Goal: Navigation & Orientation: Find specific page/section

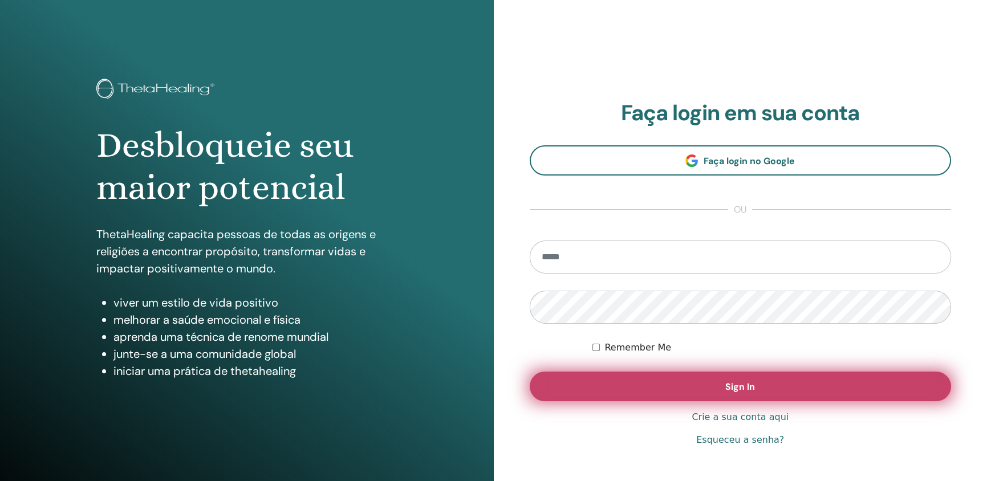
type input "**********"
click at [726, 384] on span "Sign In" at bounding box center [741, 387] width 30 height 12
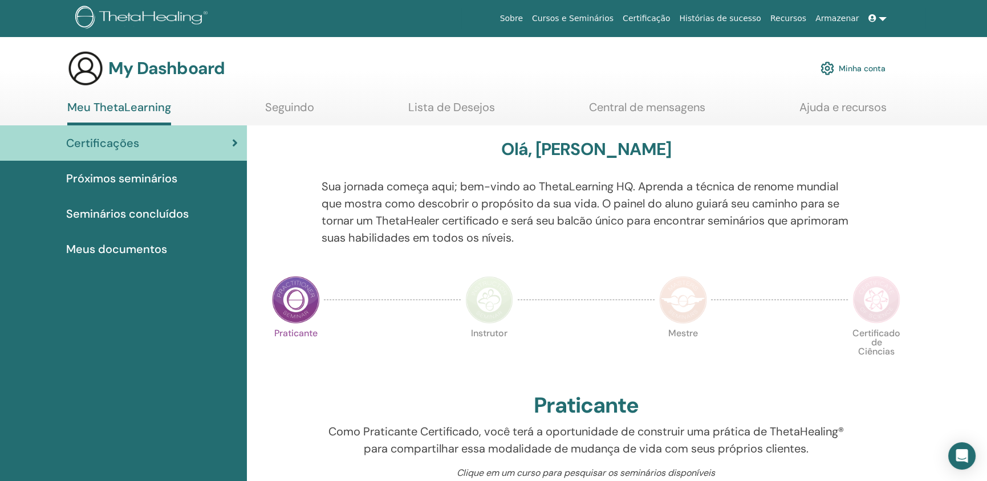
click at [124, 141] on span "Certificações" at bounding box center [102, 143] width 73 height 17
click at [670, 17] on link "Certificação" at bounding box center [646, 18] width 56 height 21
click at [149, 180] on span "Próximos seminários" at bounding box center [121, 178] width 111 height 17
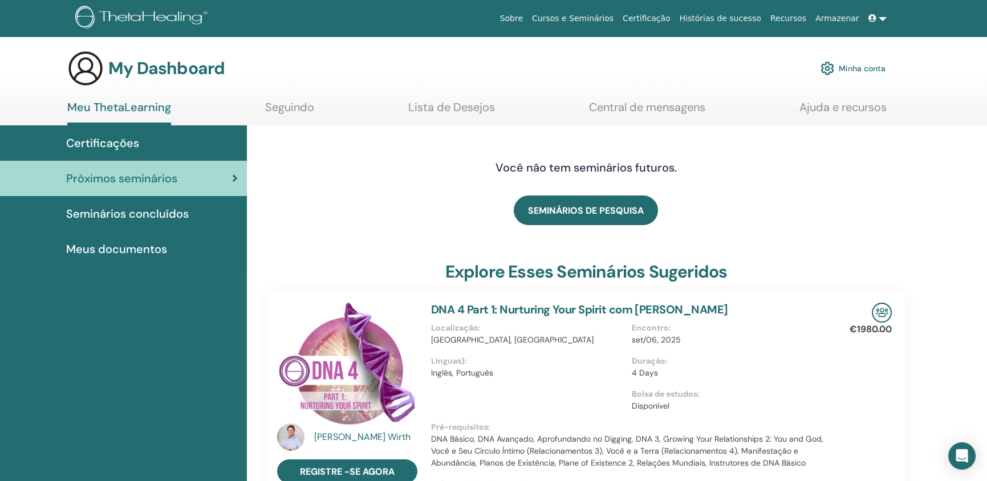
click at [147, 213] on span "Seminários concluídos" at bounding box center [127, 213] width 123 height 17
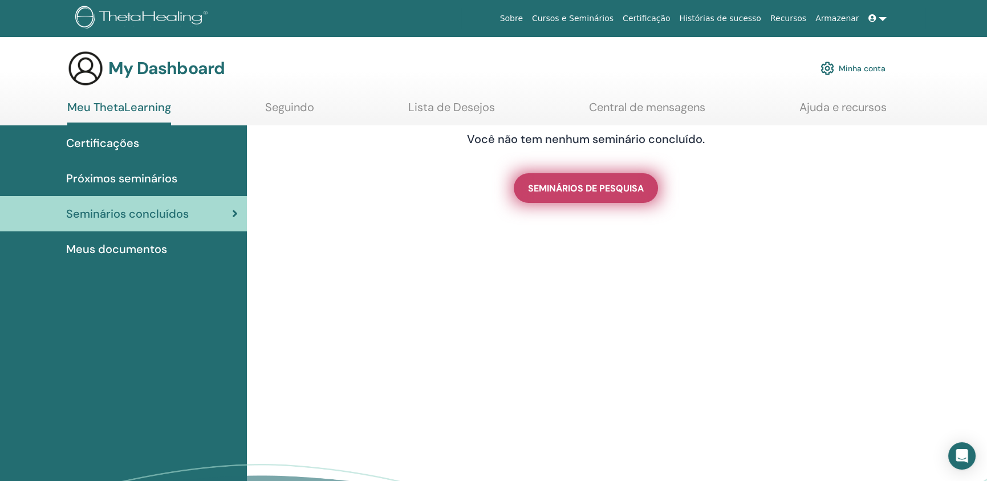
click at [572, 190] on span "SEMINÁRIOS DE PESQUISA" at bounding box center [586, 189] width 116 height 12
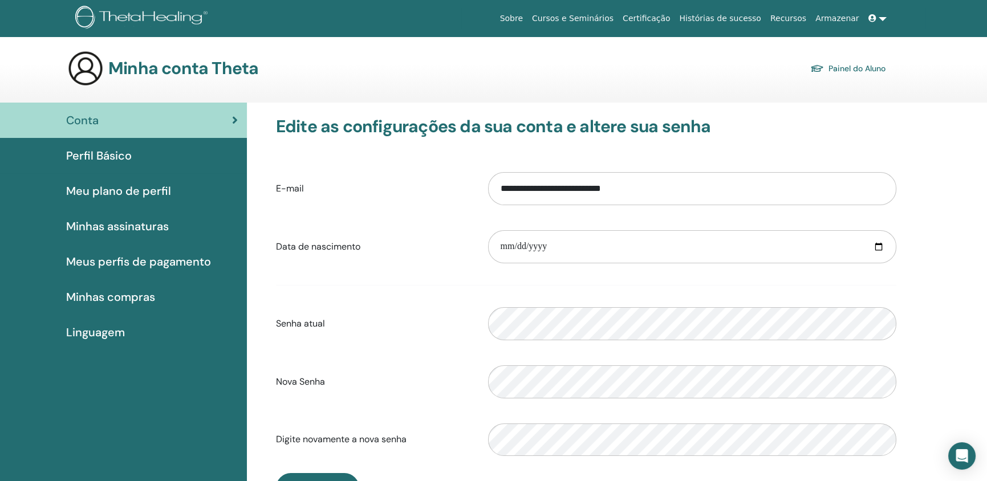
click at [124, 297] on span "Minhas compras" at bounding box center [110, 297] width 89 height 17
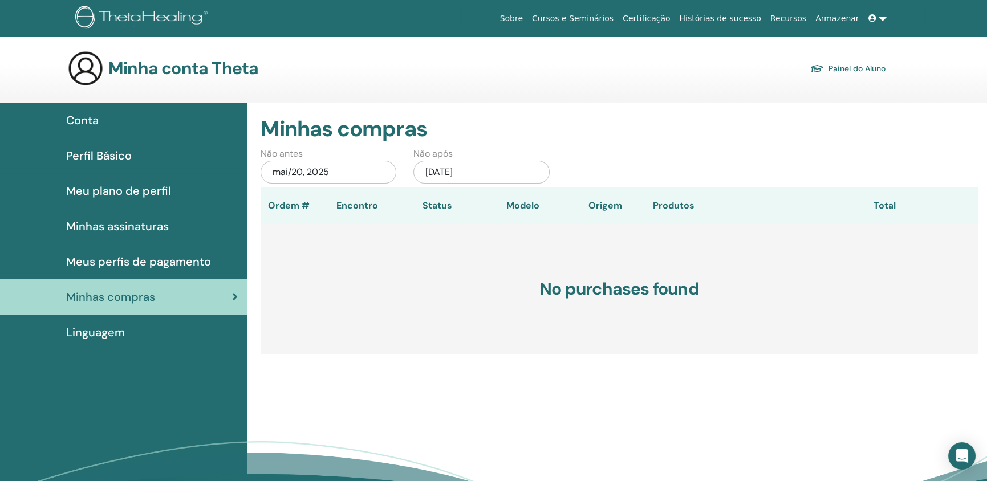
click at [842, 66] on link "Painel do Aluno" at bounding box center [847, 68] width 75 height 16
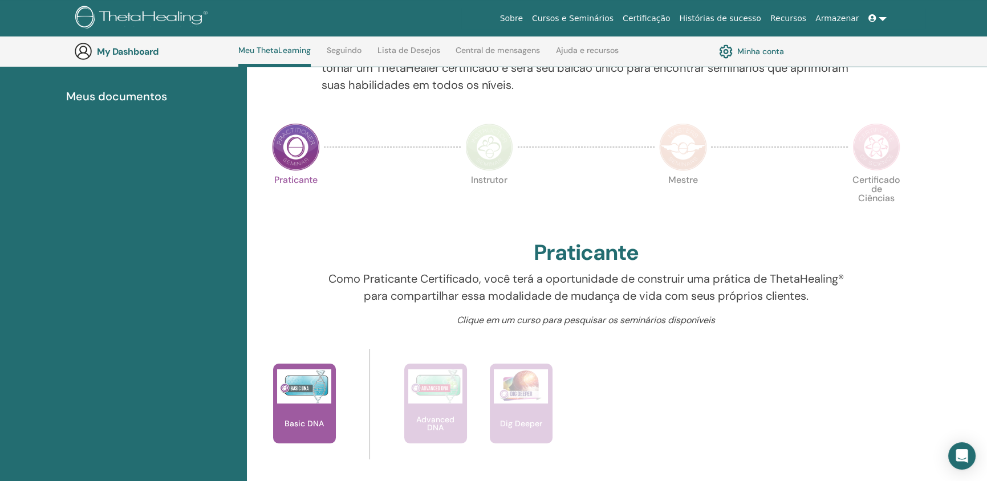
scroll to position [163, 0]
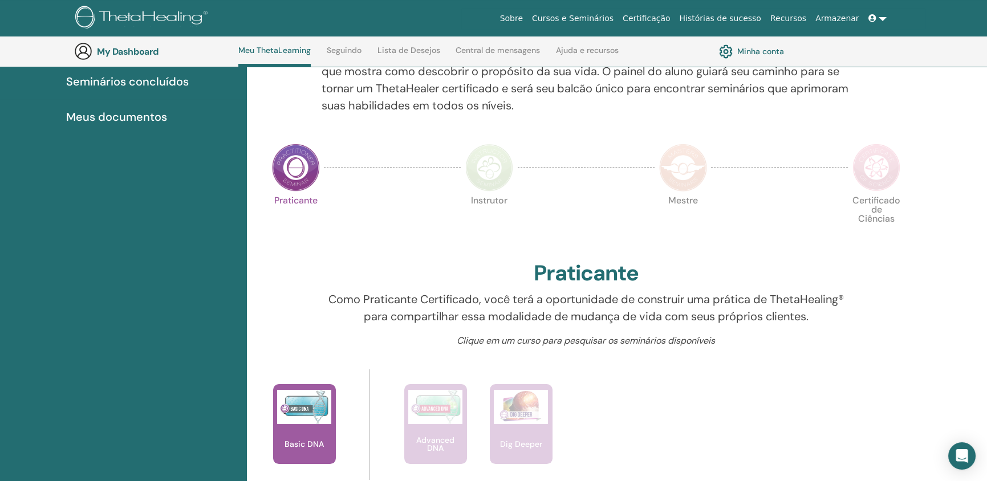
click at [152, 114] on span "Meus documentos" at bounding box center [116, 116] width 101 height 17
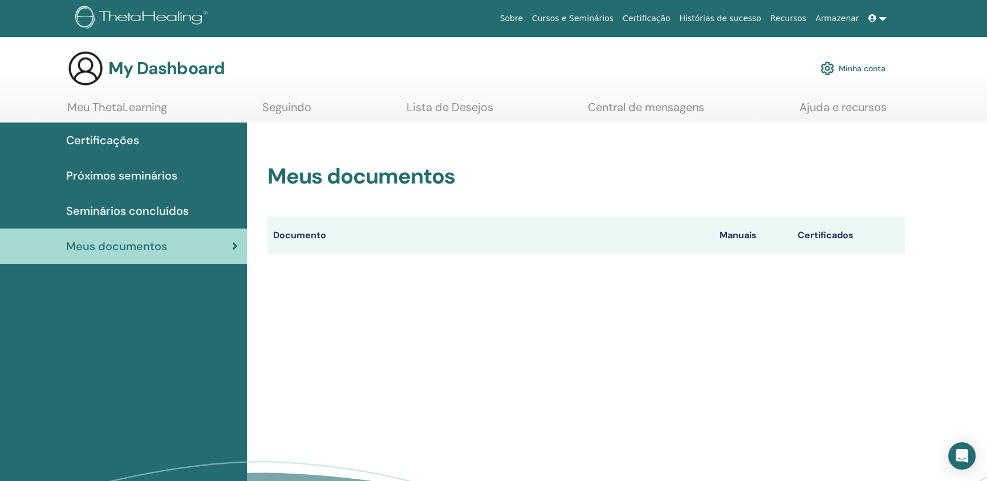
click at [125, 138] on span "Certificações" at bounding box center [102, 140] width 73 height 17
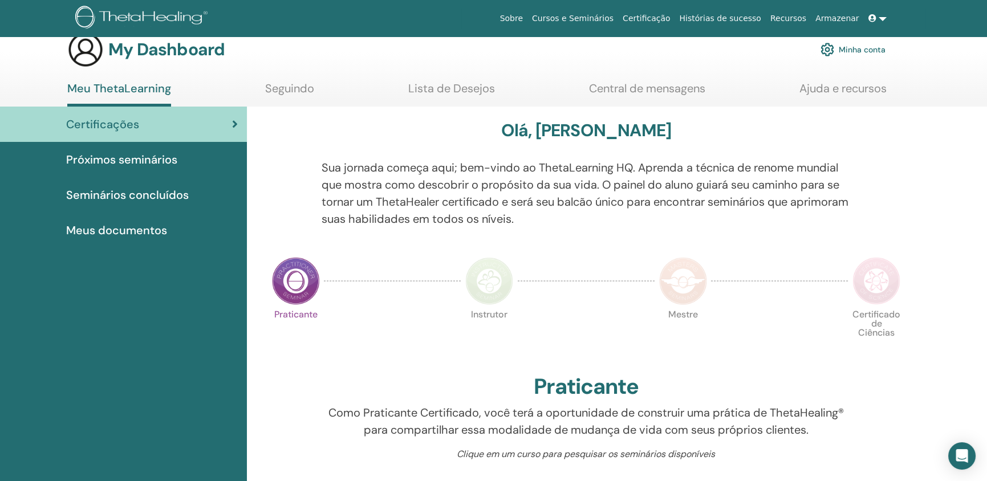
scroll to position [21, 0]
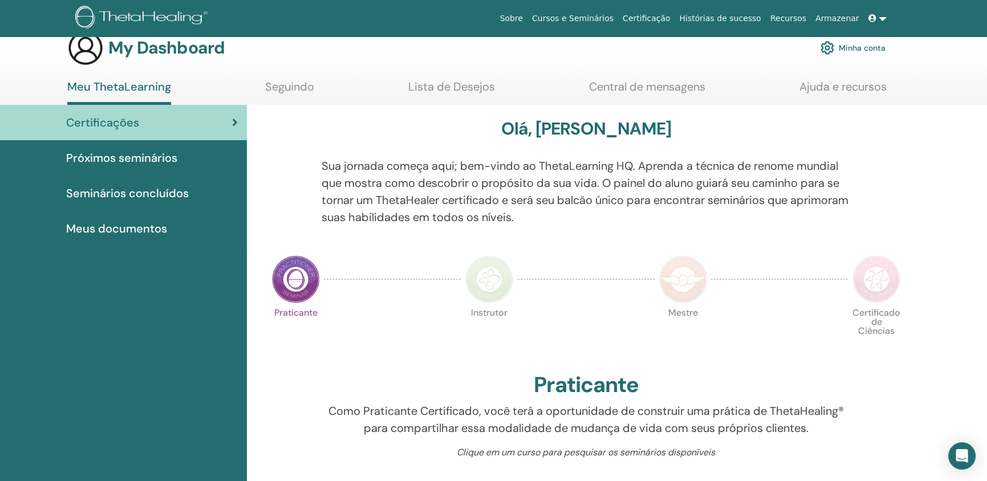
click at [293, 289] on img at bounding box center [296, 280] width 48 height 48
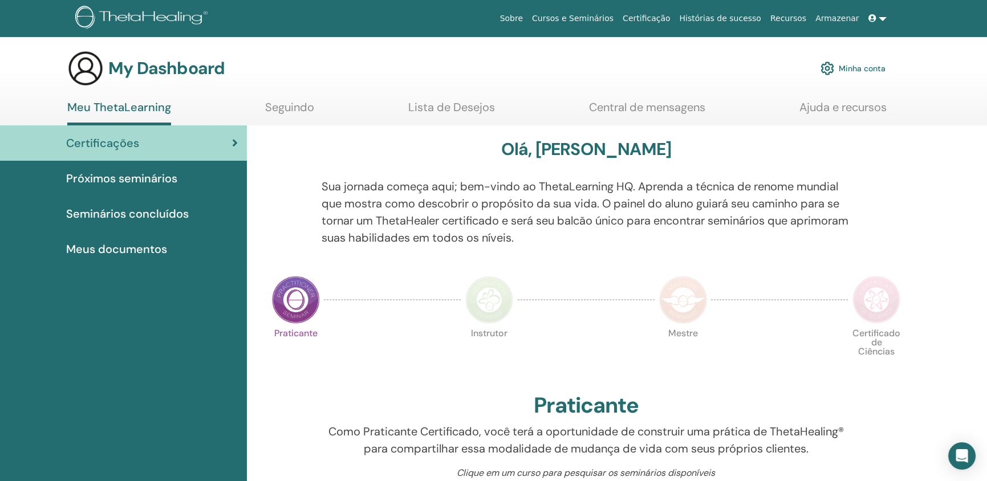
click at [295, 303] on img at bounding box center [296, 300] width 48 height 48
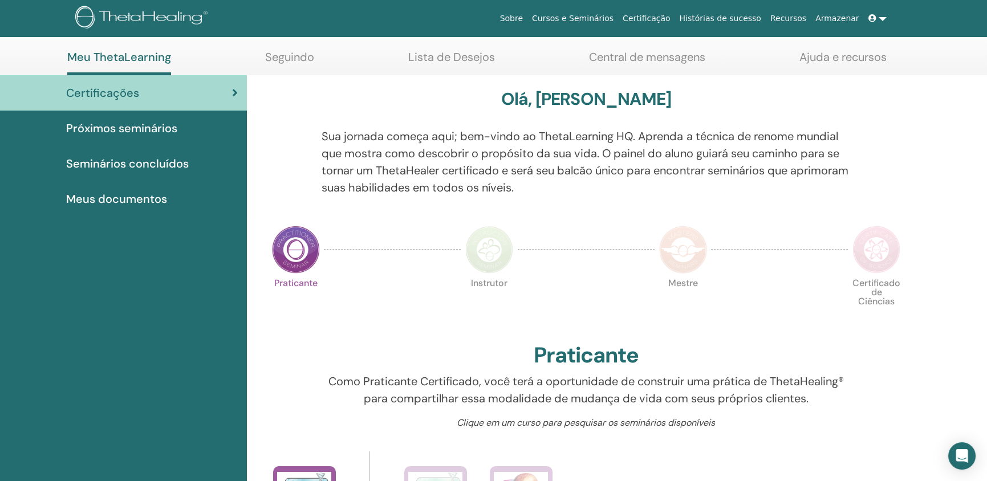
scroll to position [19, 0]
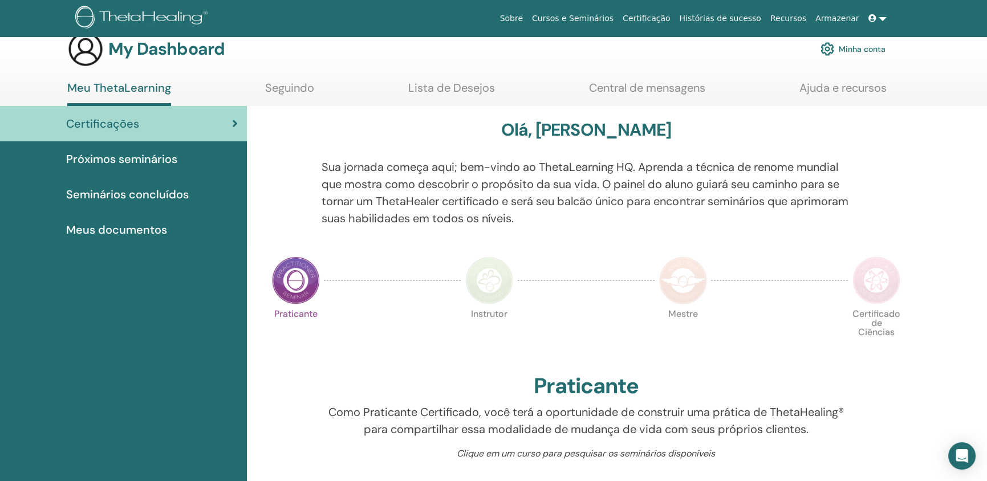
click at [147, 229] on span "Meus documentos" at bounding box center [116, 229] width 101 height 17
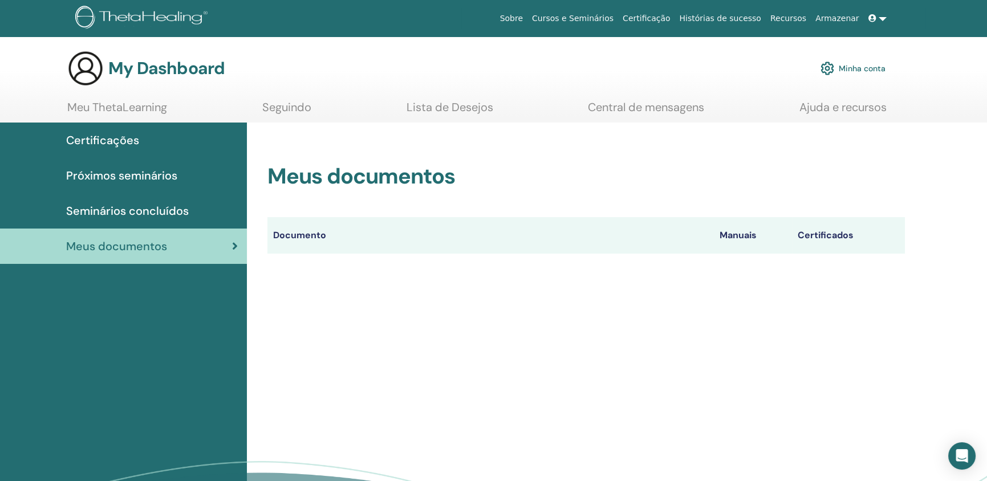
click at [117, 140] on span "Certificações" at bounding box center [102, 140] width 73 height 17
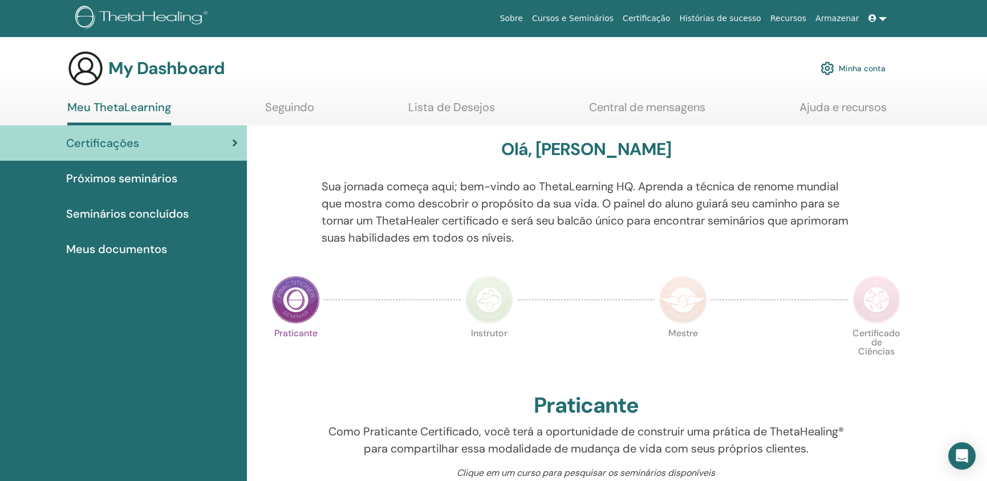
click at [595, 107] on link "Central de mensagens" at bounding box center [647, 111] width 116 height 22
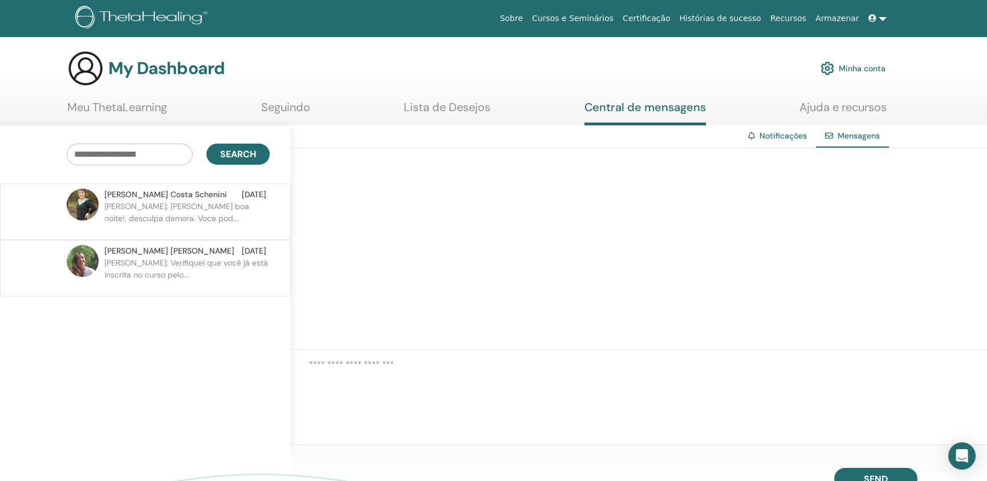
click at [844, 67] on link "Minha conta" at bounding box center [853, 68] width 65 height 25
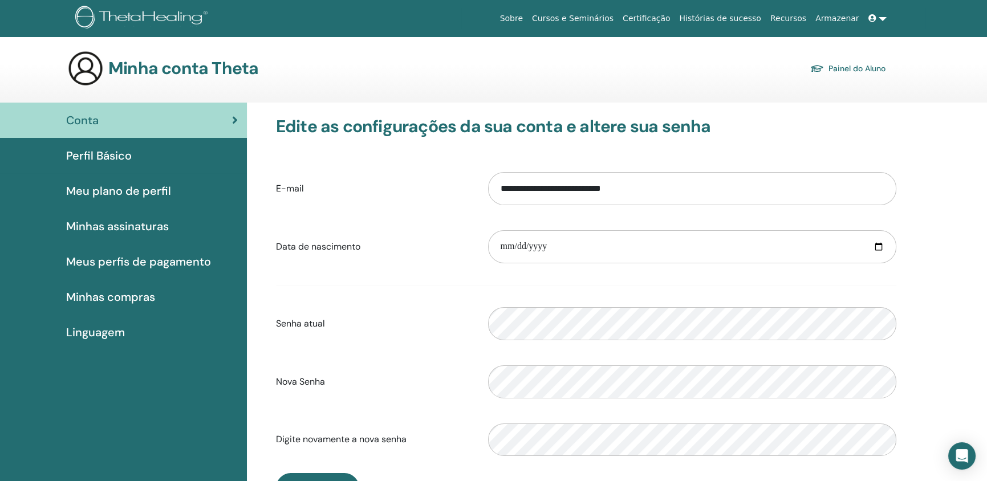
click at [111, 192] on span "Meu plano de perfil" at bounding box center [118, 191] width 105 height 17
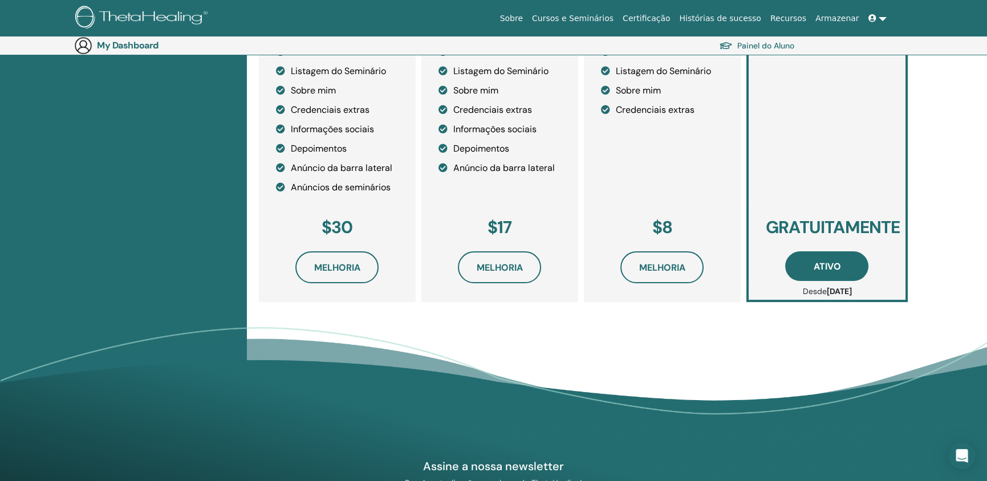
scroll to position [331, 0]
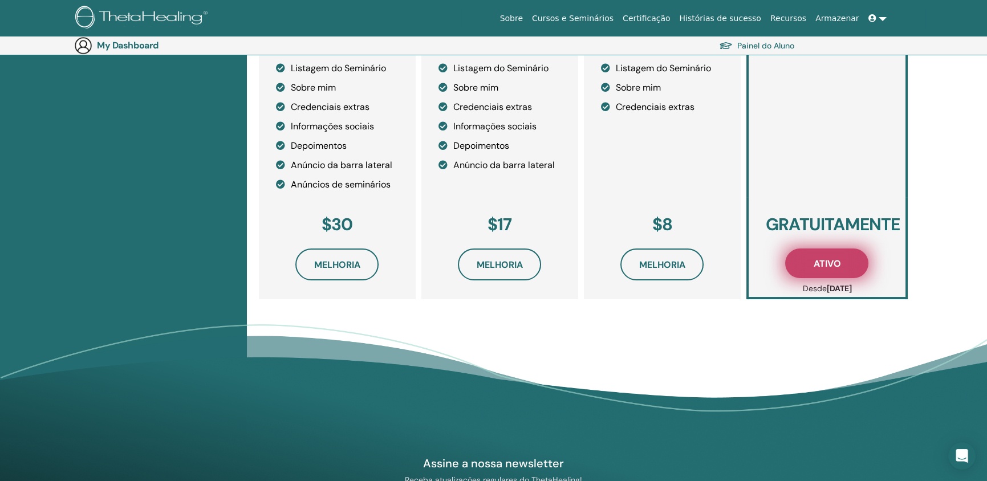
click at [821, 260] on span "Ativo" at bounding box center [826, 264] width 27 height 12
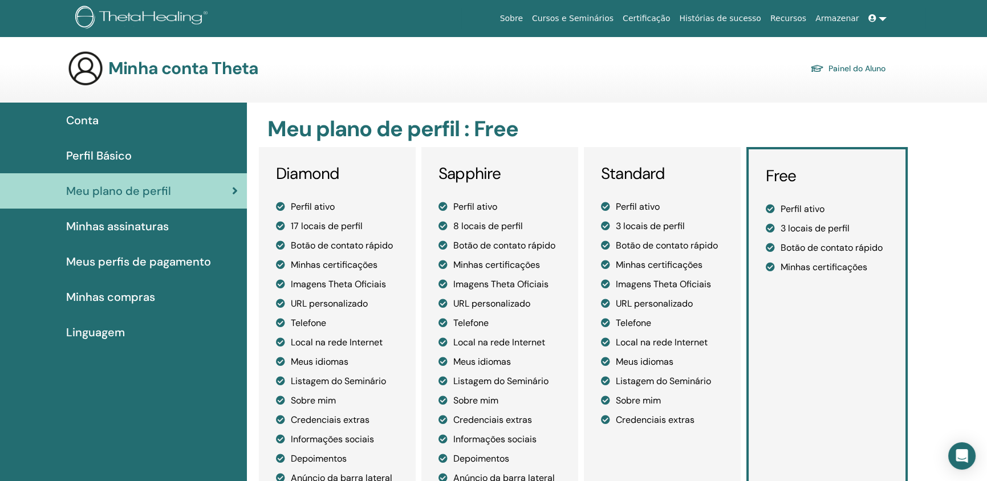
click at [106, 155] on span "Perfil Básico" at bounding box center [99, 155] width 66 height 17
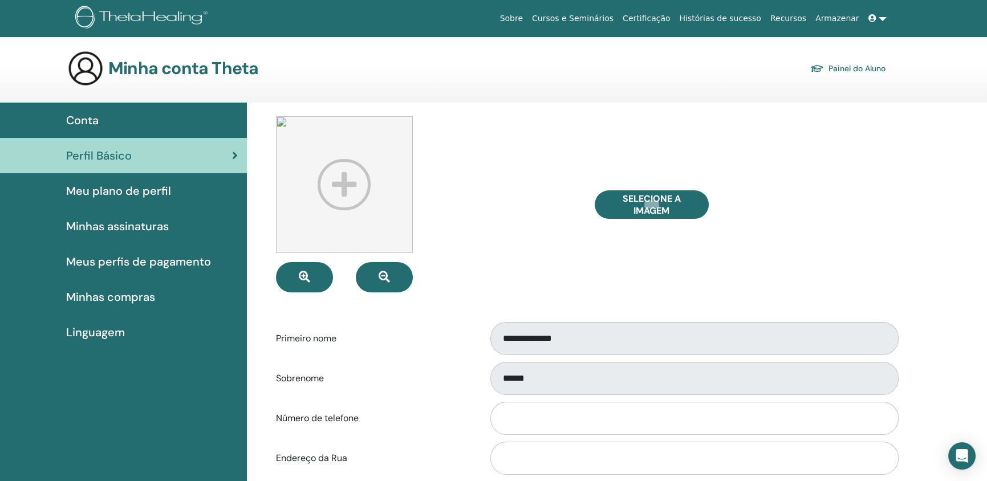
click at [127, 296] on span "Minhas compras" at bounding box center [110, 297] width 89 height 17
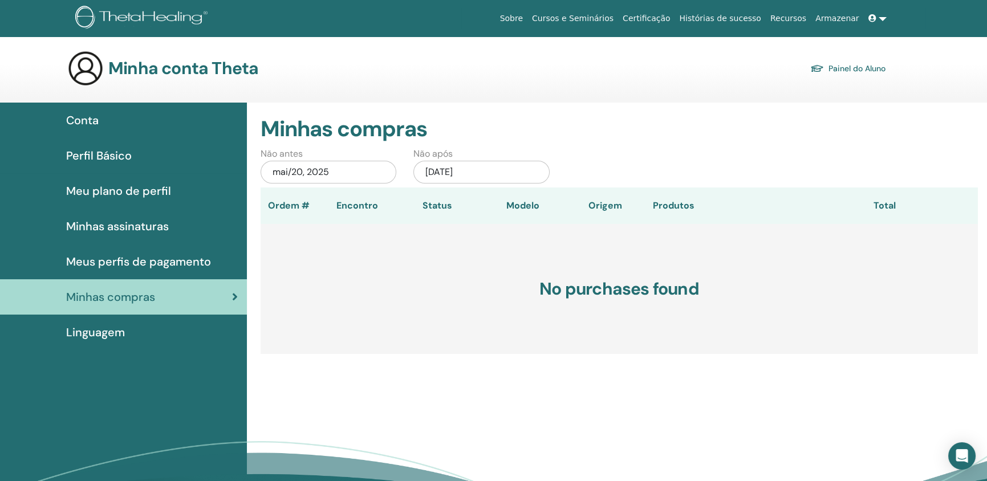
click at [838, 64] on link "Painel do Aluno" at bounding box center [847, 68] width 75 height 16
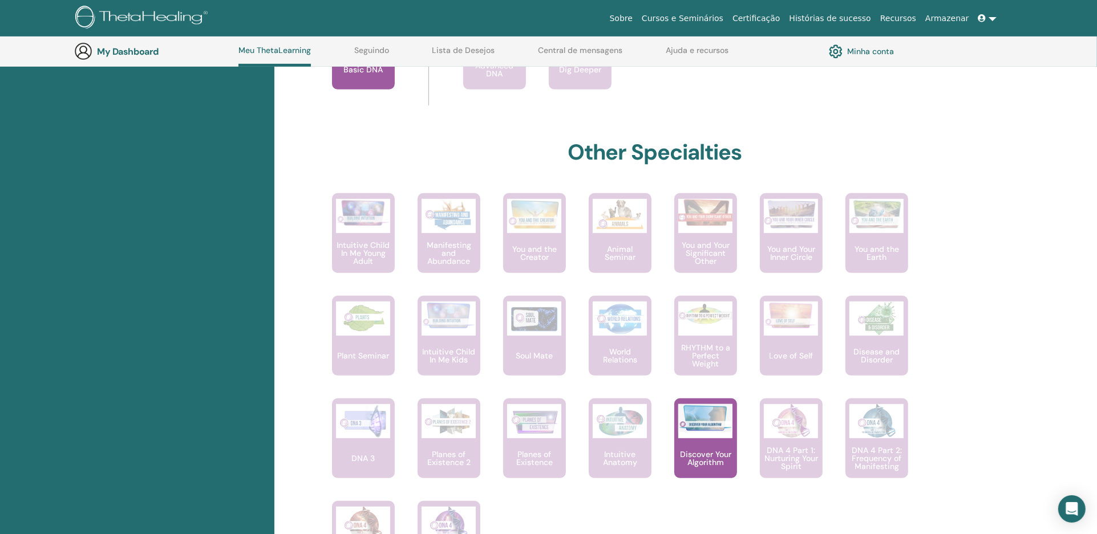
scroll to position [537, 0]
click at [529, 246] on p "You and the Creator" at bounding box center [534, 254] width 63 height 16
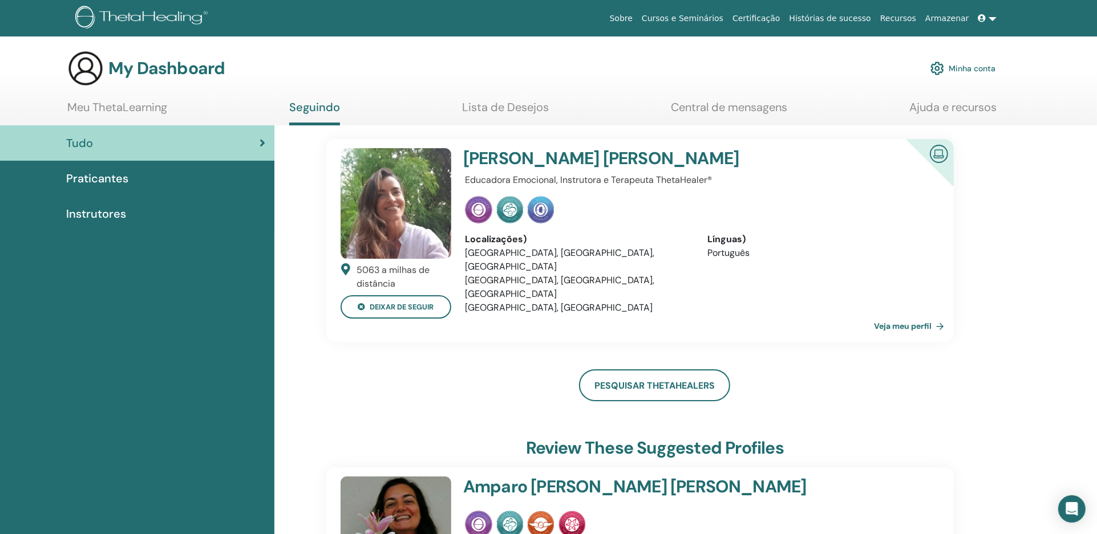
click at [958, 66] on link "Minha conta" at bounding box center [962, 68] width 65 height 25
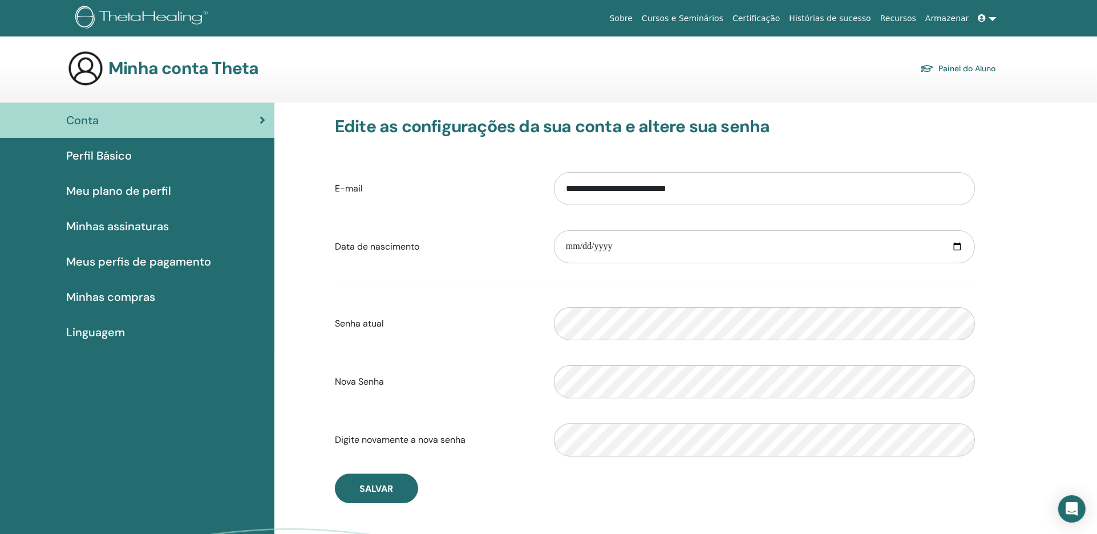
click at [780, 18] on link "Certificação" at bounding box center [756, 18] width 56 height 21
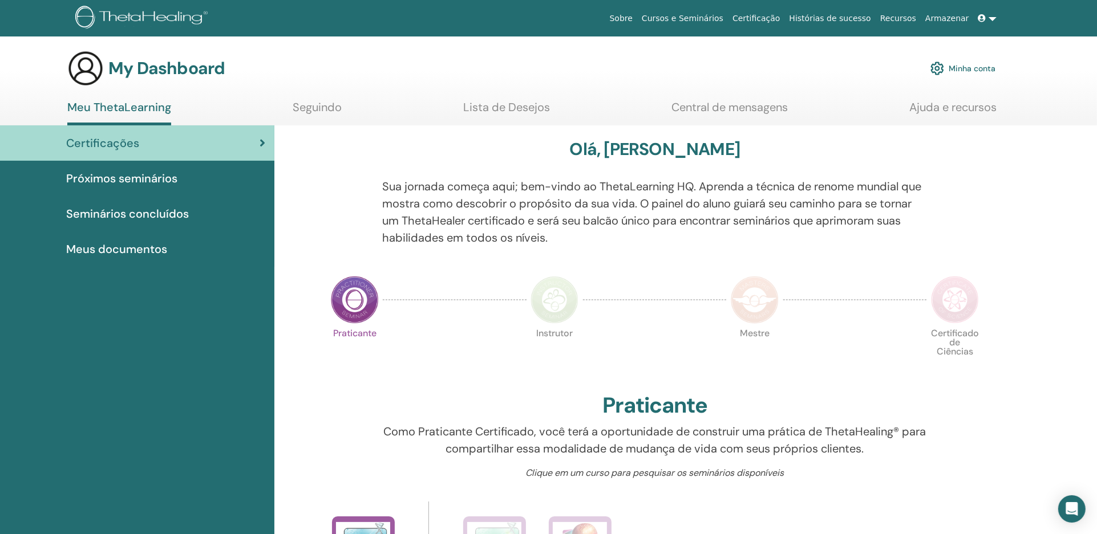
click at [151, 249] on span "Meus documentos" at bounding box center [116, 249] width 101 height 17
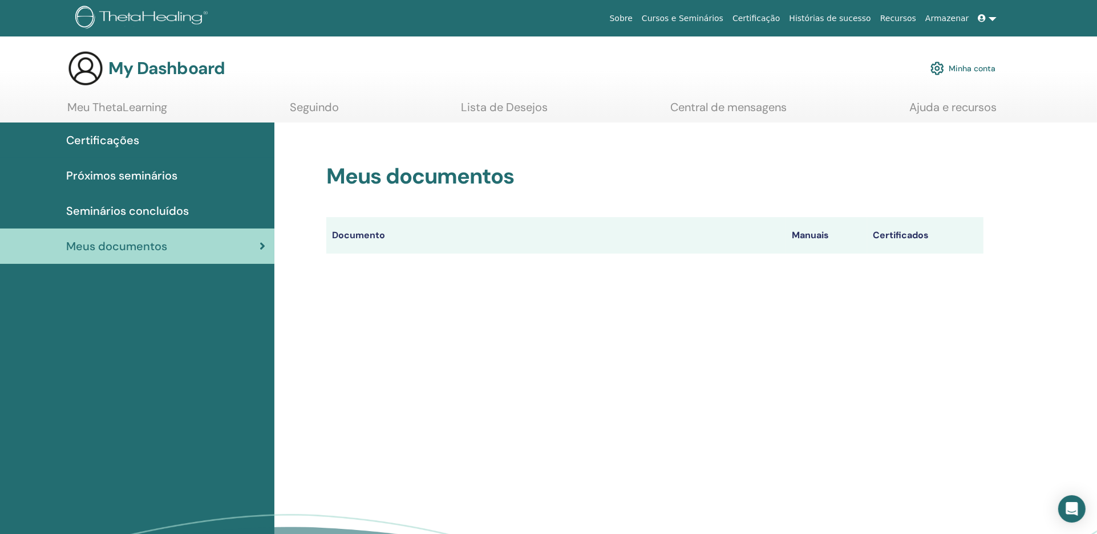
click at [958, 106] on link "Ajuda e recursos" at bounding box center [952, 111] width 87 height 22
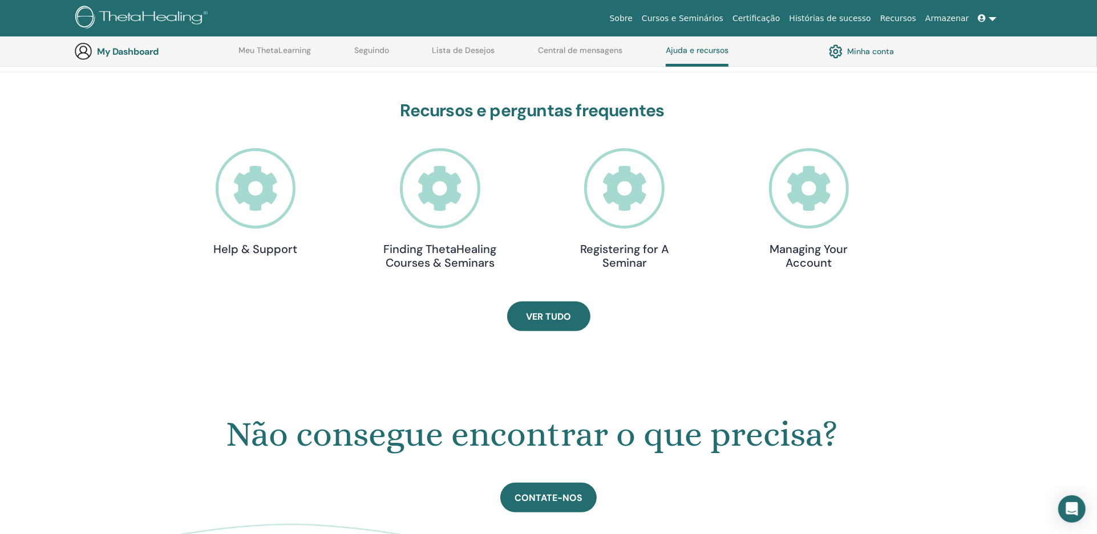
scroll to position [346, 0]
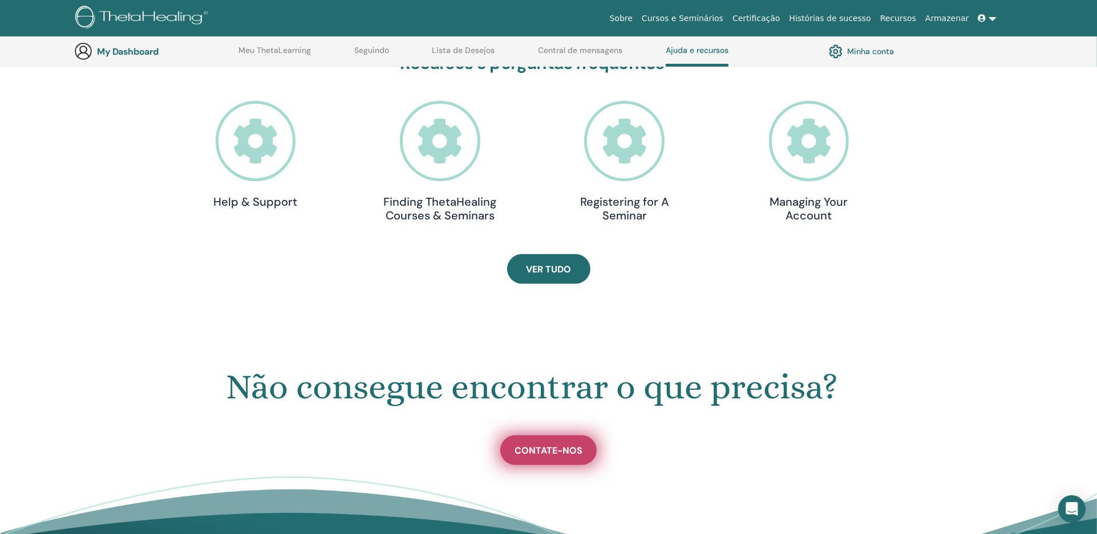
click at [550, 451] on span "Contate-nos" at bounding box center [548, 451] width 68 height 12
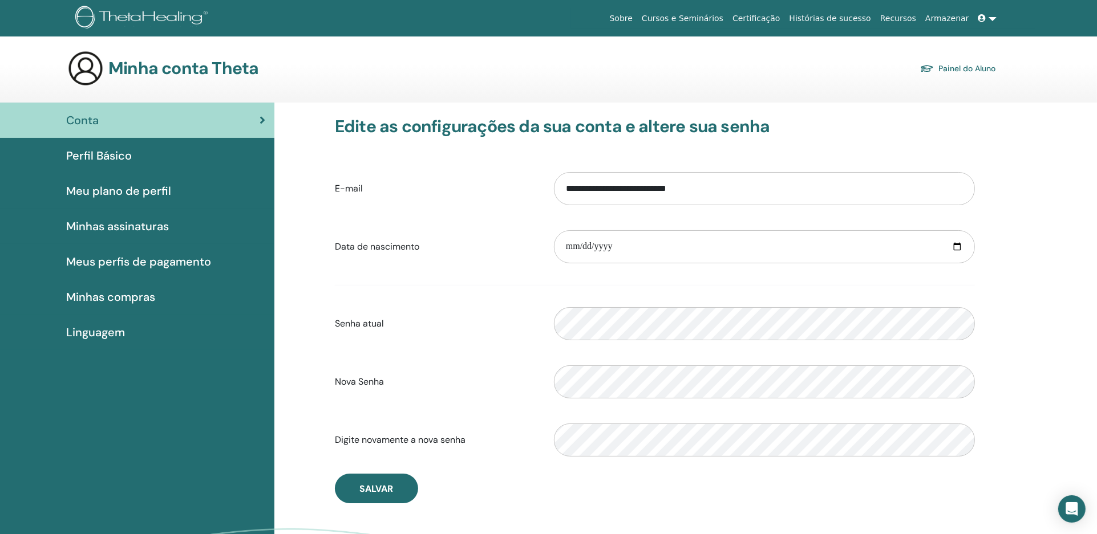
click at [950, 66] on link "Painel do Aluno" at bounding box center [957, 68] width 75 height 16
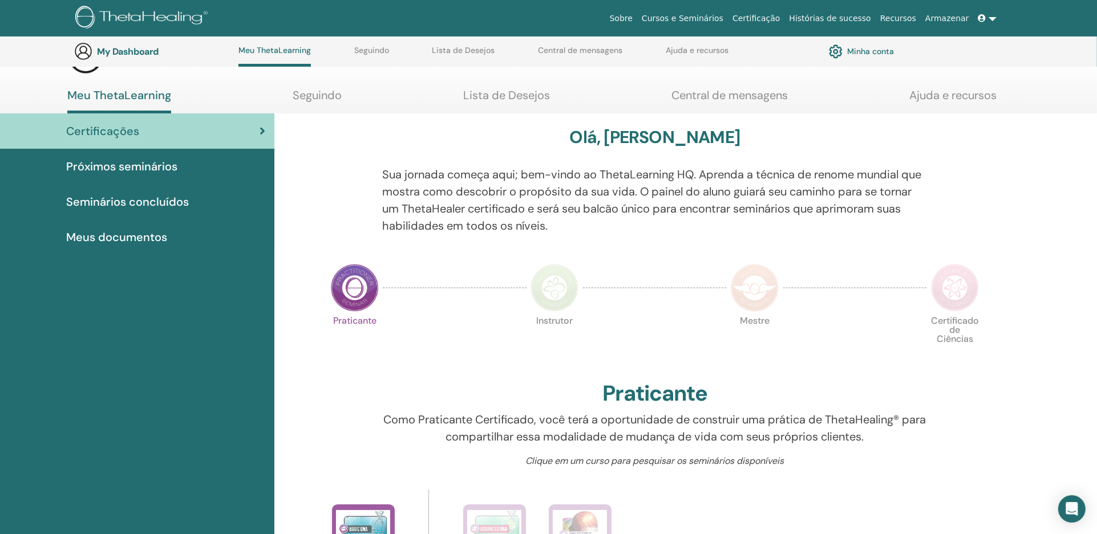
scroll to position [34, 0]
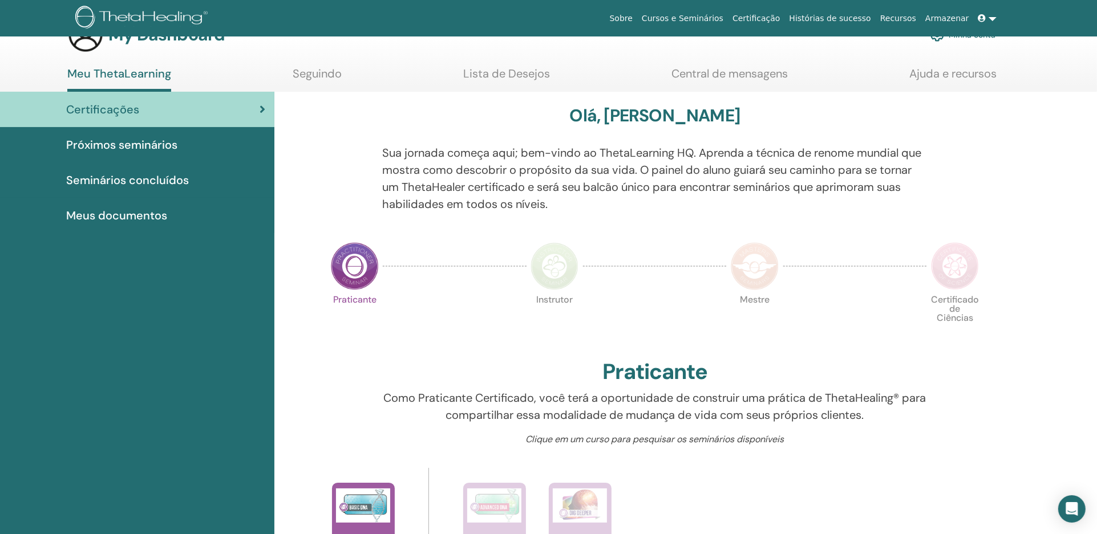
click at [352, 269] on img at bounding box center [355, 266] width 48 height 48
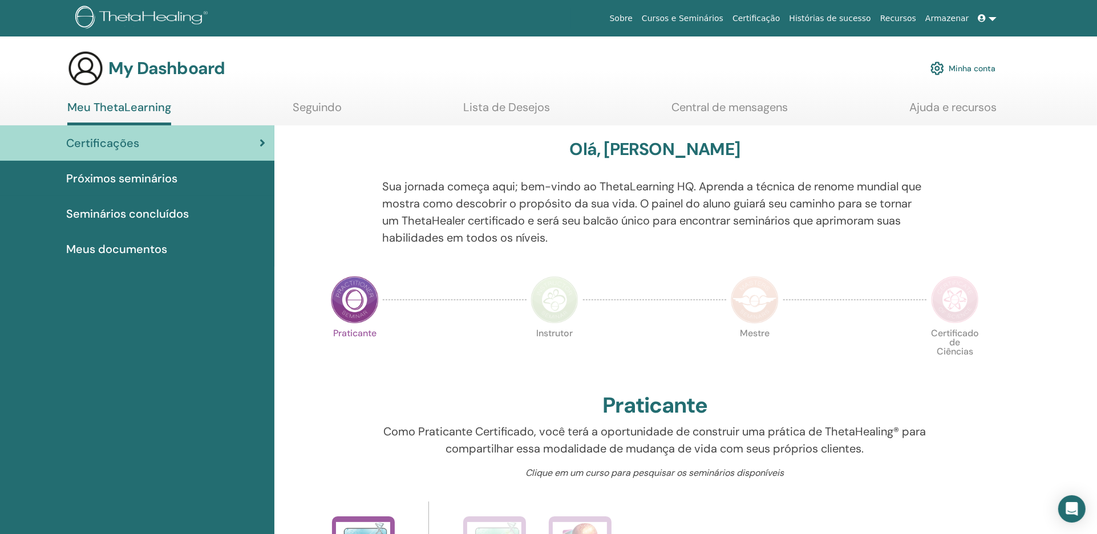
click at [551, 301] on img at bounding box center [554, 300] width 48 height 48
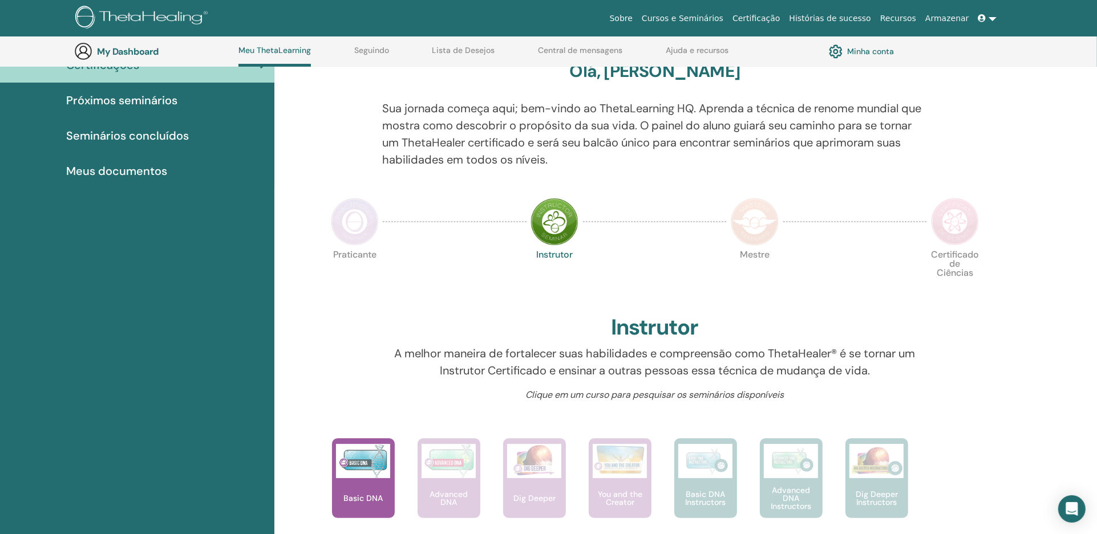
scroll to position [107, 0]
click at [351, 221] on img at bounding box center [355, 223] width 48 height 48
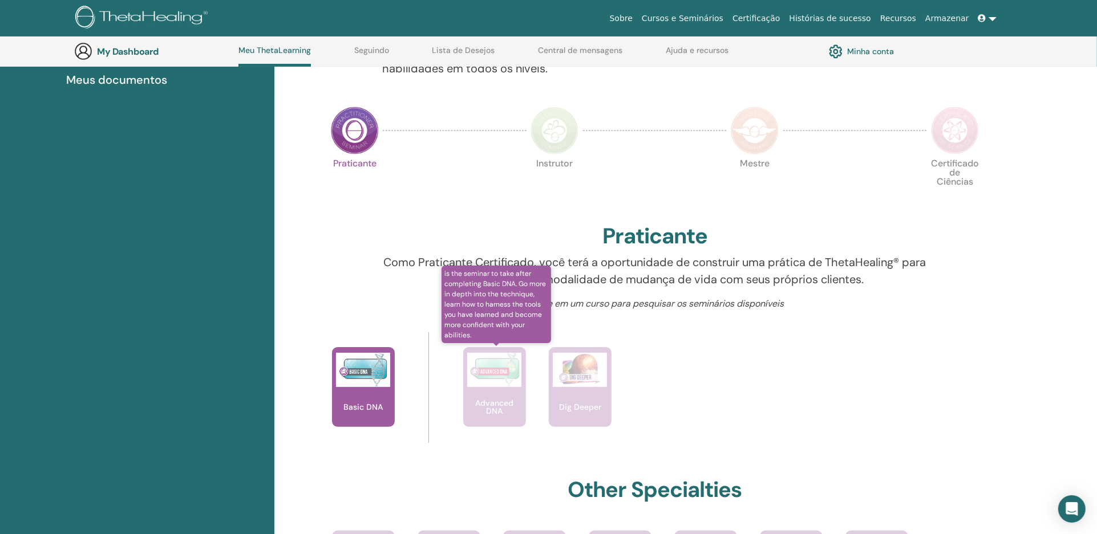
scroll to position [171, 0]
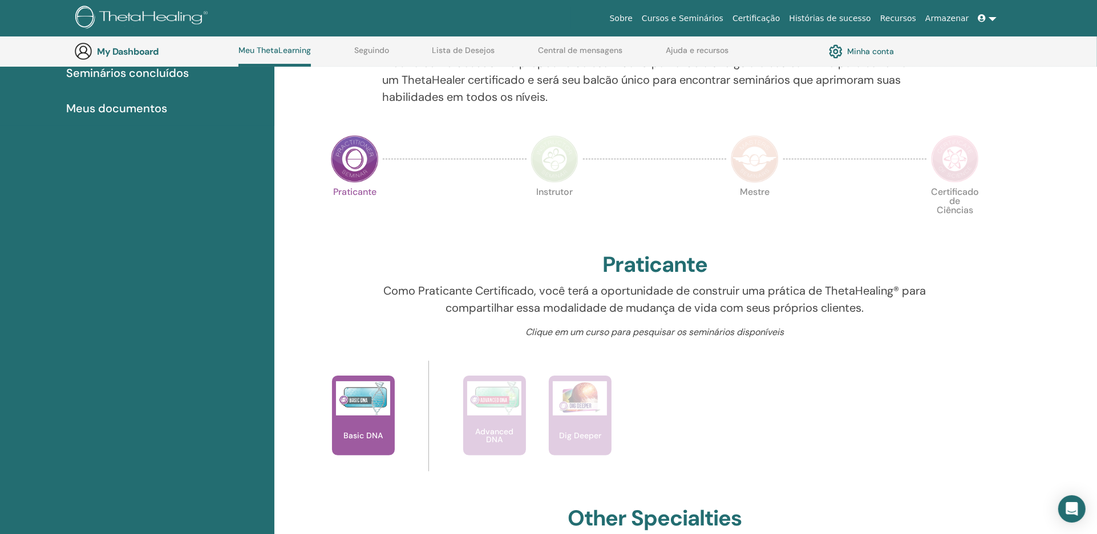
click at [550, 158] on img at bounding box center [554, 159] width 48 height 48
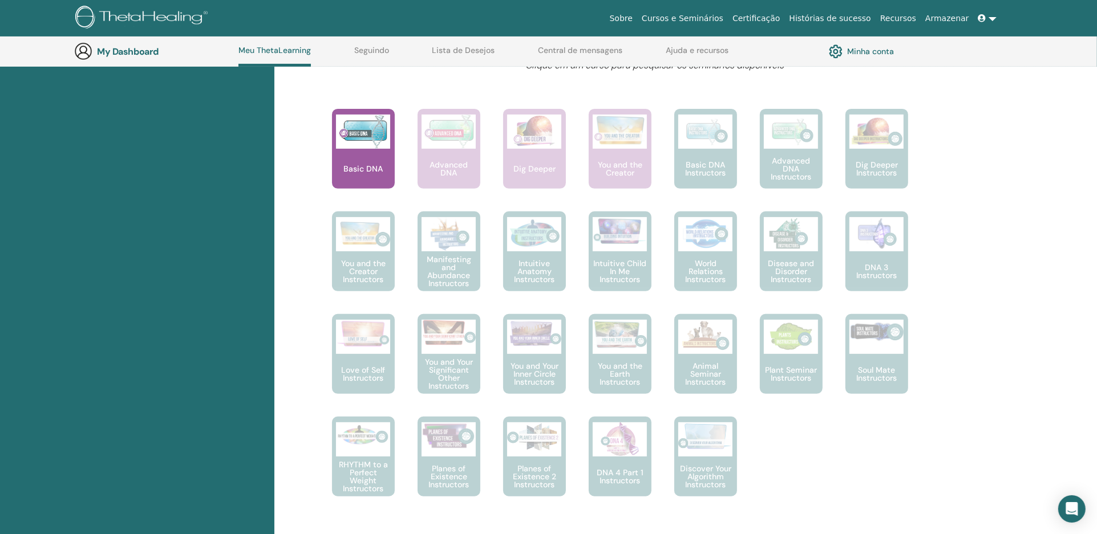
scroll to position [439, 0]
click at [702, 19] on link "Cursos e Seminários" at bounding box center [682, 18] width 91 height 21
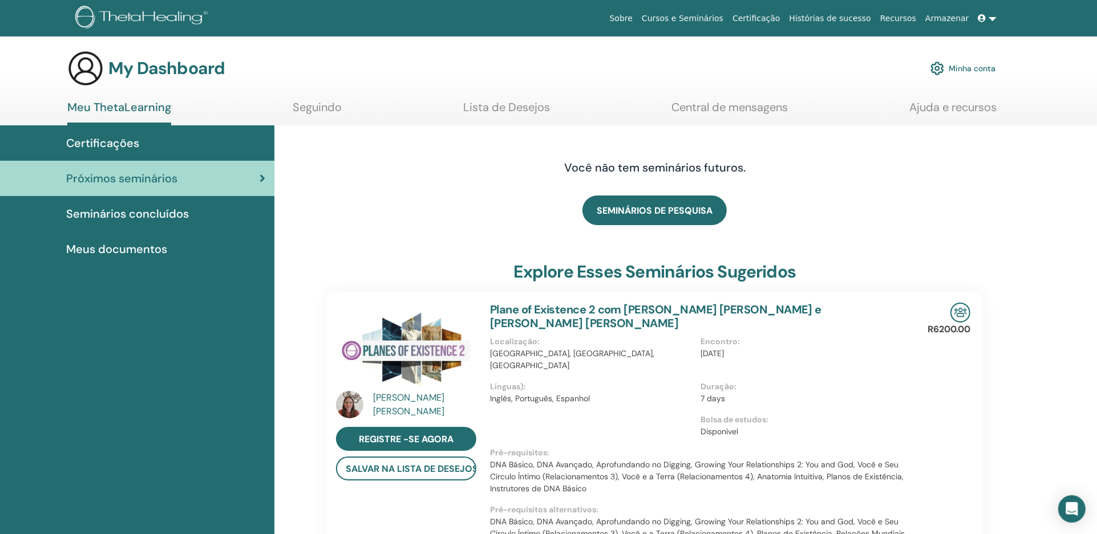
click at [133, 211] on span "Seminários concluídos" at bounding box center [127, 213] width 123 height 17
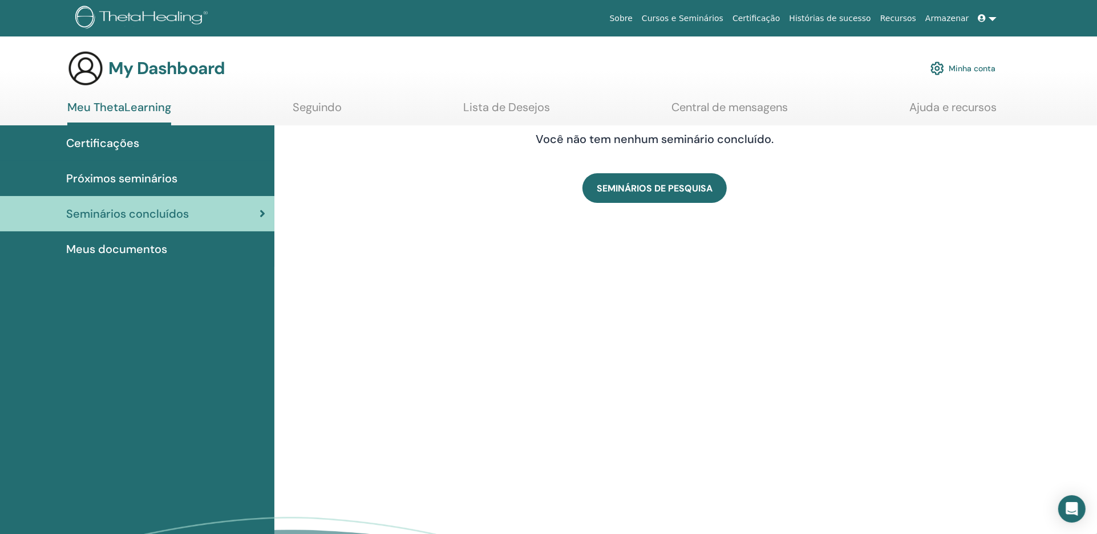
click at [143, 246] on span "Meus documentos" at bounding box center [116, 249] width 101 height 17
